Goal: Task Accomplishment & Management: Manage account settings

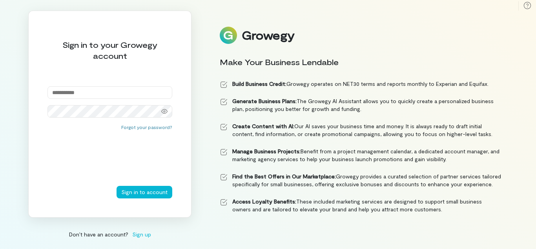
click at [143, 91] on input "email" at bounding box center [109, 92] width 125 height 13
type input "**********"
click at [116, 186] on button "Sign in to account" at bounding box center [144, 192] width 56 height 13
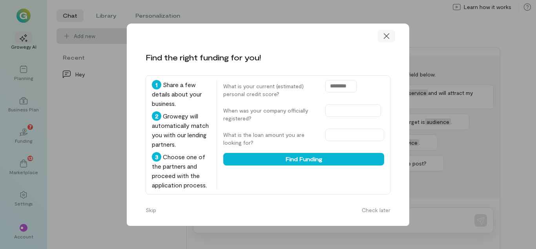
click at [385, 32] on icon at bounding box center [386, 36] width 8 height 8
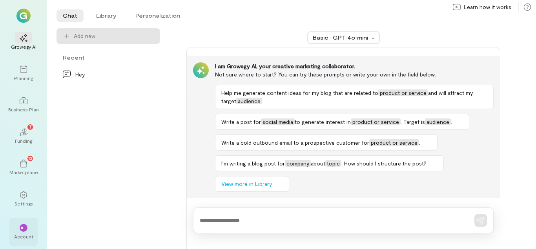
click at [20, 230] on div "**" at bounding box center [24, 228] width 8 height 8
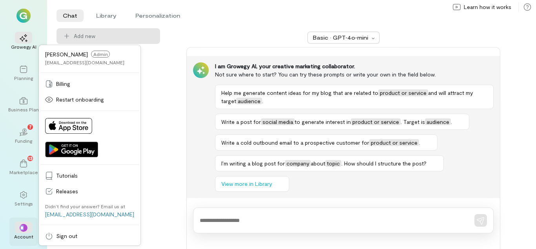
click at [20, 230] on div "**" at bounding box center [24, 228] width 8 height 8
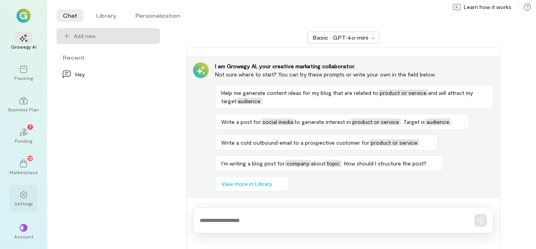
click at [25, 202] on div "Settings" at bounding box center [24, 203] width 18 height 6
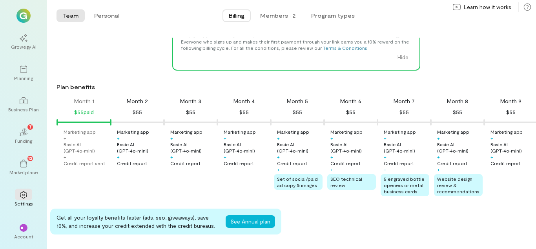
scroll to position [80, 0]
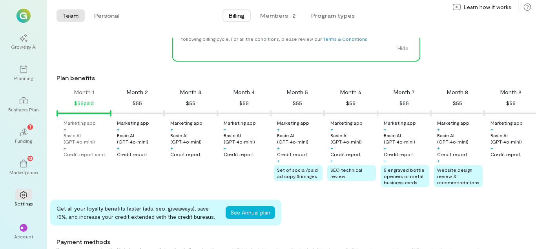
click at [161, 114] on div at bounding box center [137, 114] width 52 height 2
drag, startPoint x: 110, startPoint y: 116, endPoint x: 132, endPoint y: 125, distance: 23.2
click at [132, 125] on div "Month 1 $55 paid Month 2 $55 Month 3 $55 Month 4 $55 Month 5 $55 Month 6 $55 Mo…" at bounding box center [291, 139] width 489 height 102
click at [122, 106] on div "Month 2 $55" at bounding box center [137, 98] width 53 height 20
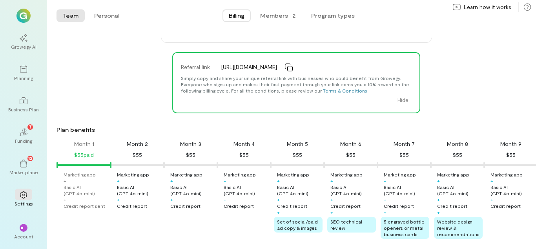
scroll to position [0, 0]
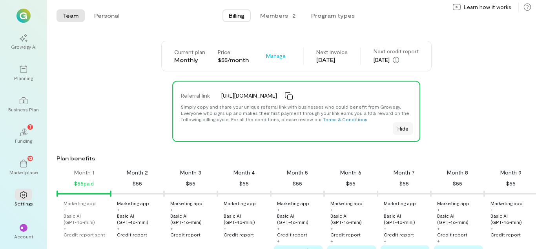
click at [402, 131] on button "Hide" at bounding box center [403, 128] width 20 height 13
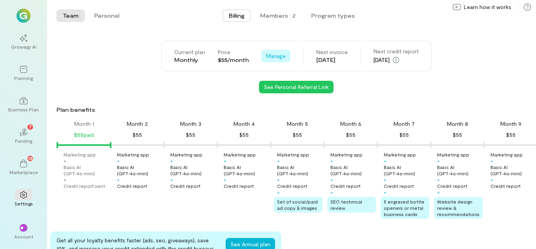
click at [276, 57] on span "Manage" at bounding box center [276, 56] width 20 height 8
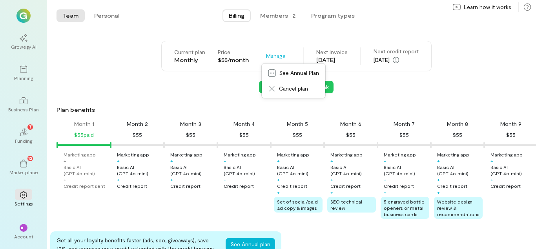
click at [200, 83] on div "See Personal Referral Link" at bounding box center [295, 87] width 479 height 13
click at [479, 5] on span "Learn how it works" at bounding box center [487, 7] width 47 height 8
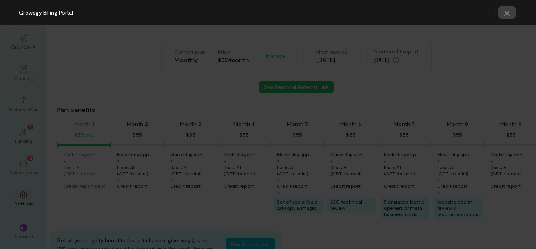
click at [501, 15] on button "button" at bounding box center [506, 12] width 17 height 13
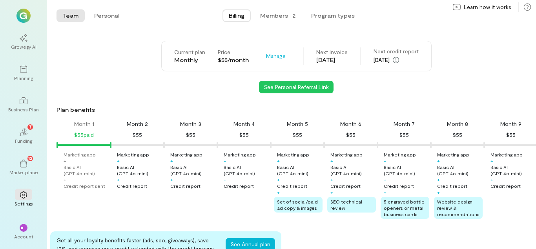
click at [430, 66] on div "Current plan Monthly Price $55/month Manage See Annual Plan Cancel plan Next in…" at bounding box center [296, 56] width 270 height 31
click at [28, 220] on div "** Account" at bounding box center [23, 232] width 28 height 28
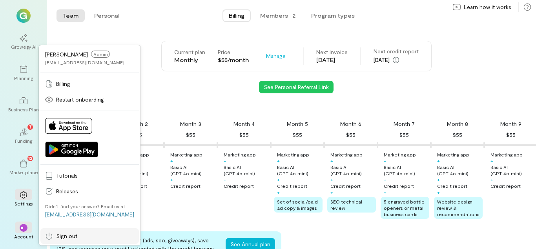
click at [67, 233] on span "Sign out" at bounding box center [95, 236] width 78 height 8
